Goal: Task Accomplishment & Management: Manage account settings

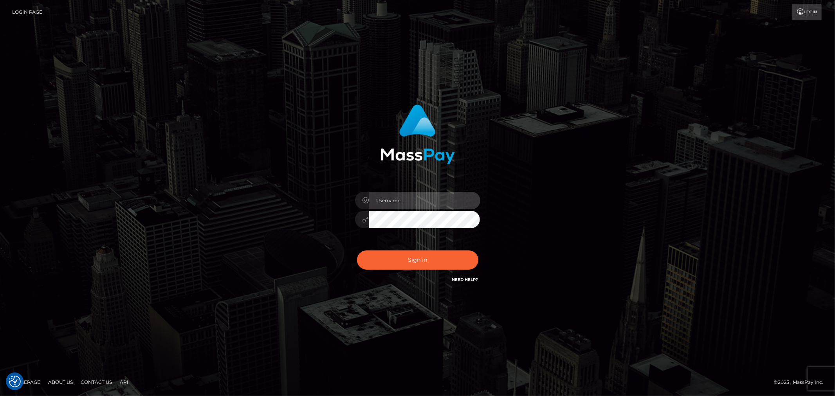
click at [446, 205] on input "text" at bounding box center [424, 201] width 111 height 18
type input "Raymundo.xcite"
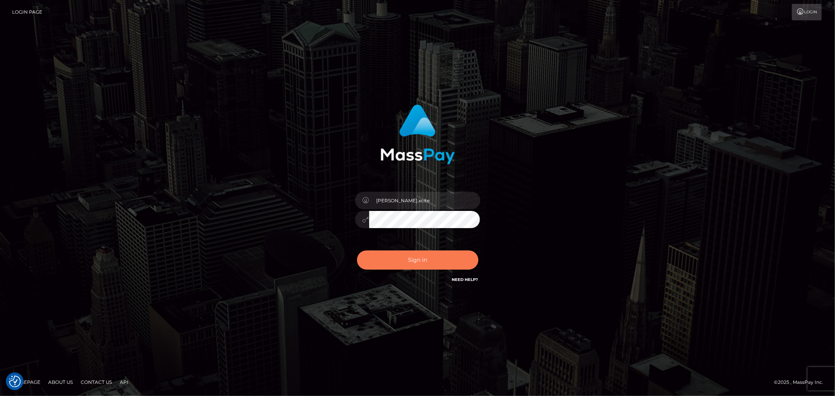
click at [463, 265] on button "Sign in" at bounding box center [417, 260] width 121 height 19
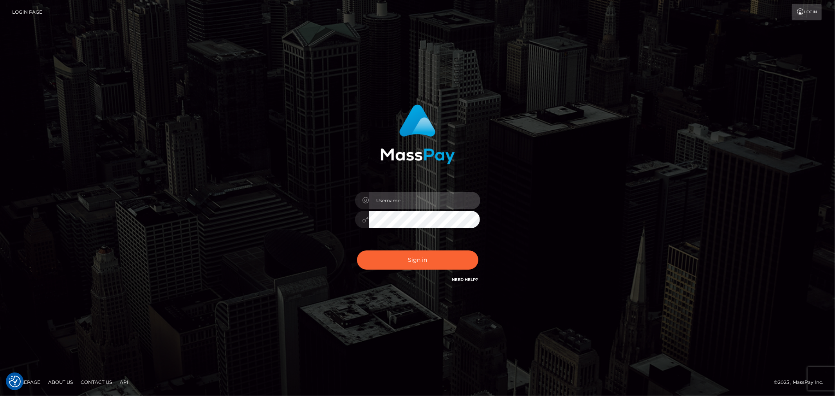
click at [448, 202] on input "text" at bounding box center [424, 201] width 111 height 18
type input "Raymundo.xcite"
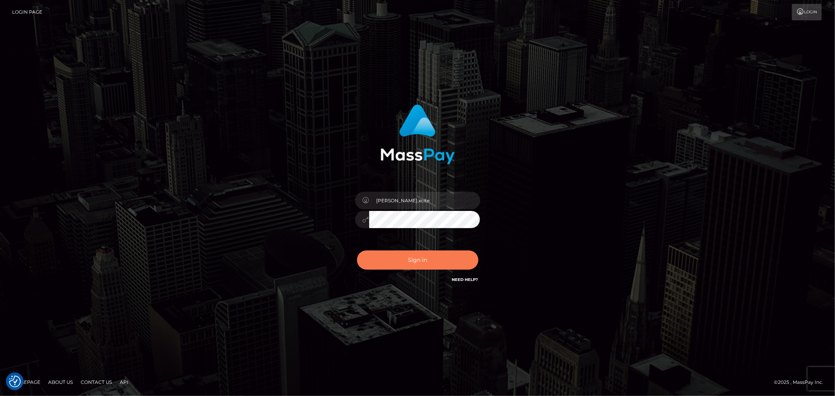
click at [444, 259] on button "Sign in" at bounding box center [417, 260] width 121 height 19
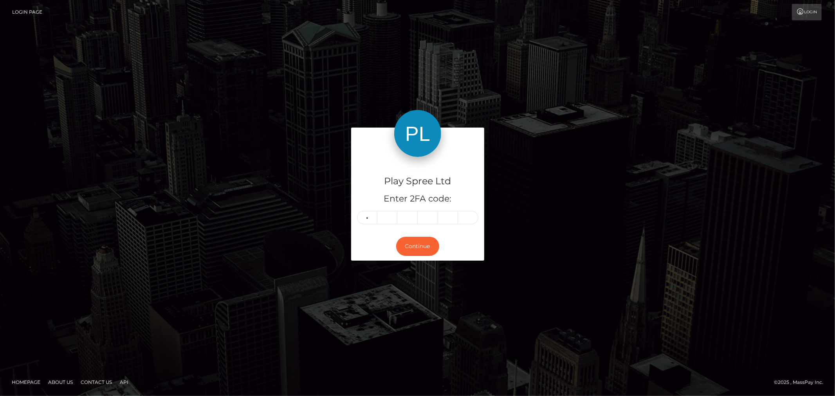
type input "1"
type input "7"
type input "9"
type input "2"
type input "4"
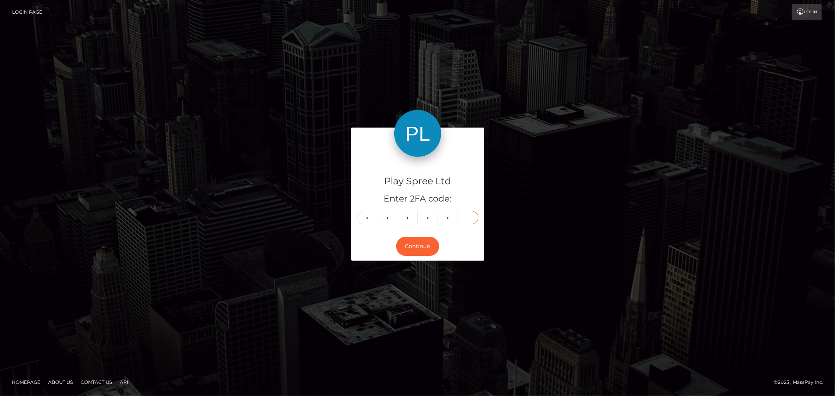
type input "3"
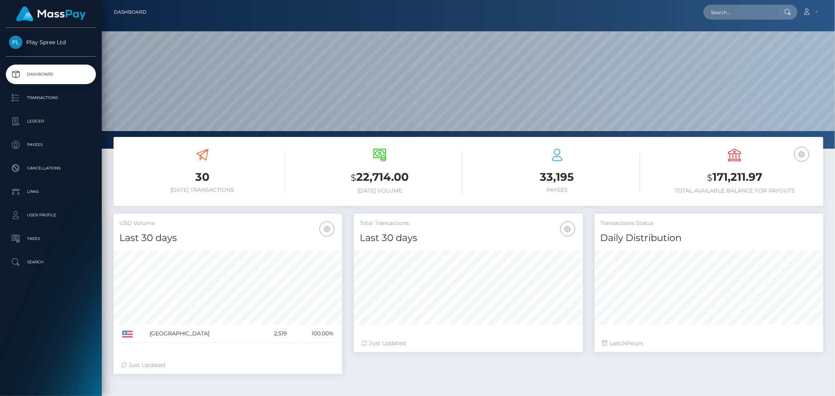
scroll to position [139, 229]
click at [725, 177] on h3 "$ 171,211.97" at bounding box center [735, 178] width 166 height 16
copy div "$ 171,211.97"
